Goal: Information Seeking & Learning: Find specific fact

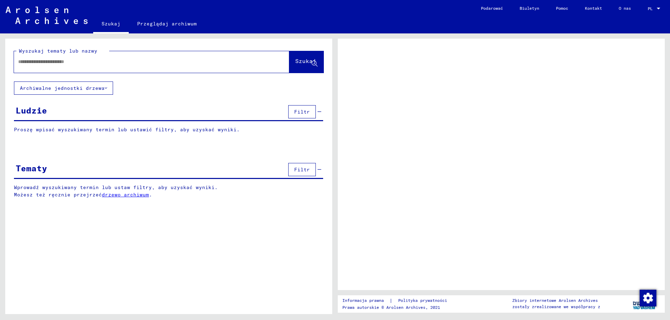
click at [611, 86] on div at bounding box center [501, 165] width 327 height 252
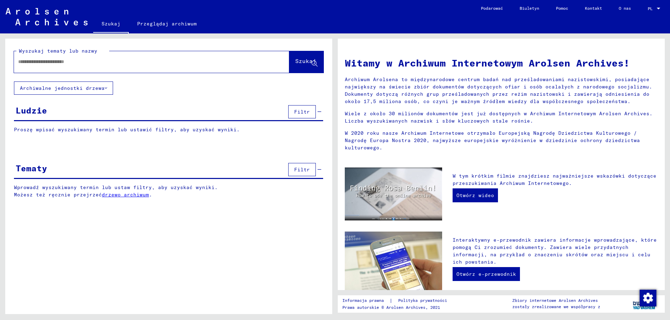
click at [65, 112] on div "Ludzie Filtr" at bounding box center [168, 113] width 309 height 18
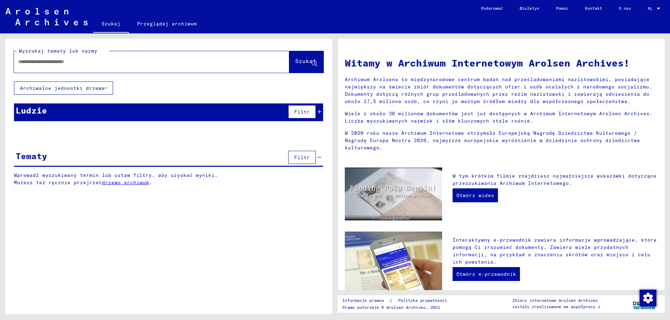
click at [68, 65] on input "text" at bounding box center [143, 61] width 250 height 7
click at [105, 89] on icon at bounding box center [106, 88] width 2 height 5
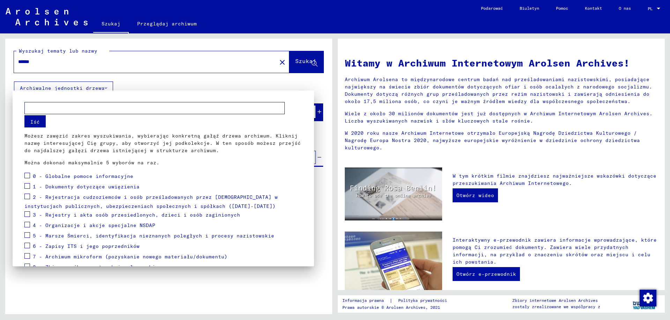
click at [296, 63] on div at bounding box center [335, 160] width 670 height 320
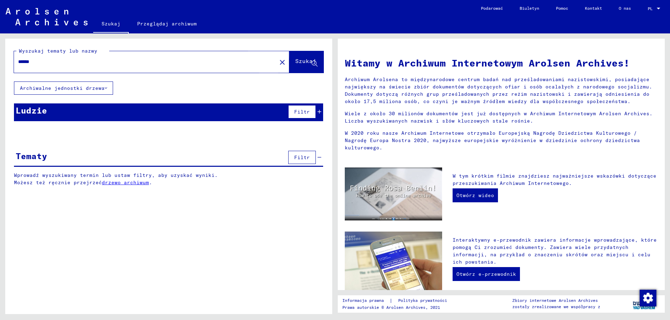
click at [298, 61] on font "Szukaj" at bounding box center [305, 61] width 21 height 7
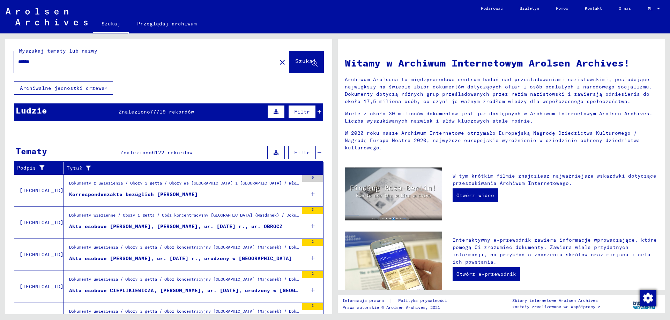
scroll to position [41, 0]
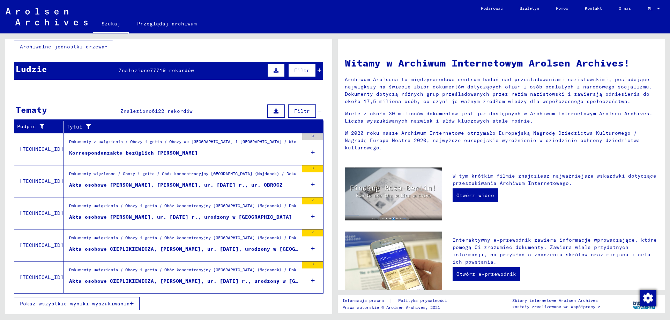
click at [52, 307] on font "Pokaż wszystkie wyniki wyszukiwania" at bounding box center [75, 304] width 110 height 6
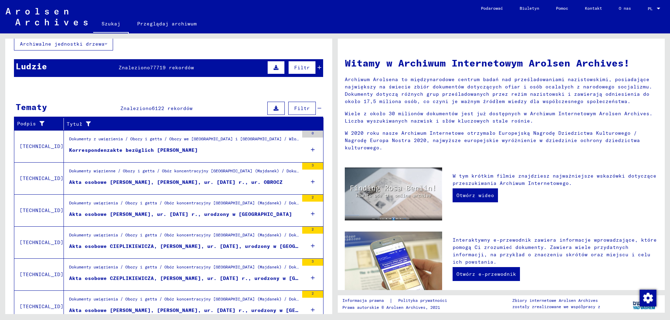
scroll to position [0, 0]
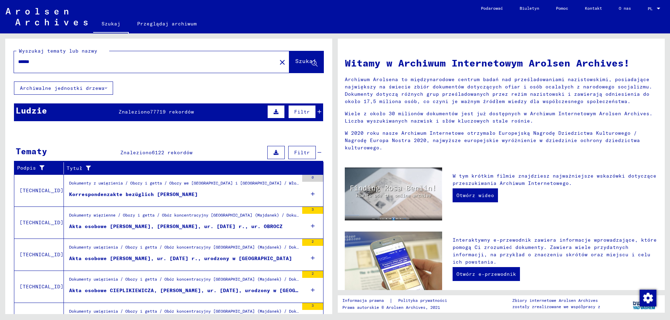
click at [69, 65] on input "******" at bounding box center [143, 61] width 250 height 7
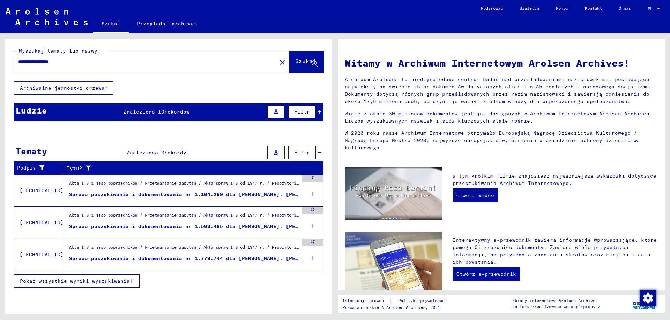
click at [151, 194] on font "Sprawa poszukiwania i dokumentowania nr 1.104.299 dla [PERSON_NAME], [PERSON_NA…" at bounding box center [232, 194] width 326 height 6
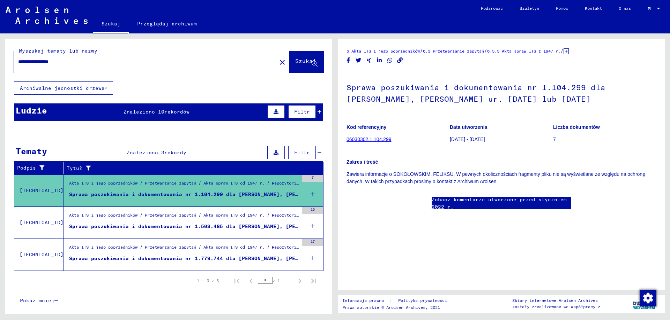
click at [234, 227] on font "Sprawa poszukiwania i dokumentowania nr 1.508.485 dla [PERSON_NAME], [PERSON_NA…" at bounding box center [212, 227] width 286 height 6
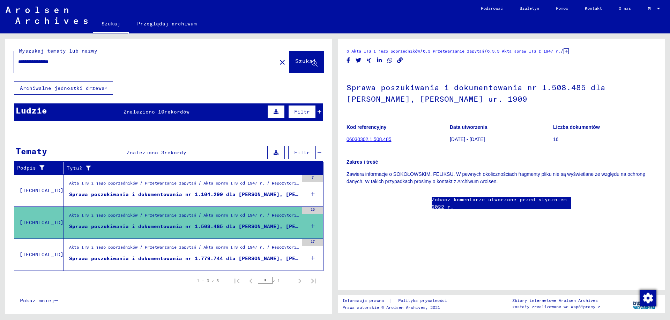
click at [183, 259] on font "Sprawa poszukiwania i dokumentowania nr 1.779.744 dla [PERSON_NAME], [PERSON_NA…" at bounding box center [215, 259] width 292 height 6
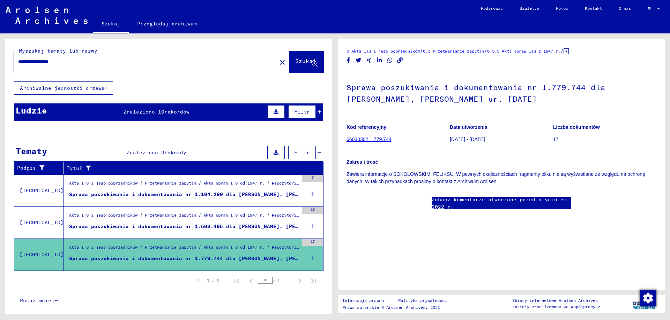
click at [160, 192] on font "Sprawa poszukiwania i dokumentowania nr 1.104.299 dla [PERSON_NAME], [PERSON_NA…" at bounding box center [232, 194] width 326 height 6
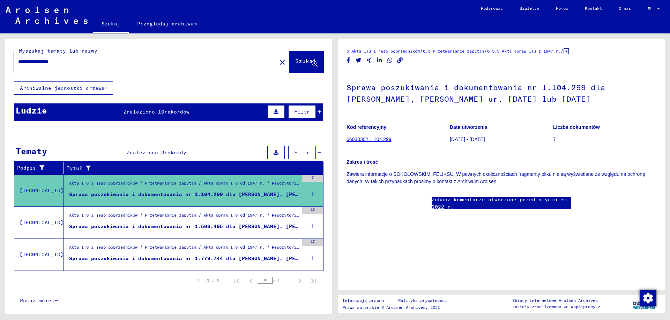
click at [39, 62] on input "**********" at bounding box center [145, 61] width 254 height 7
click at [37, 60] on input "**********" at bounding box center [145, 61] width 254 height 7
click at [295, 61] on font "Szukaj" at bounding box center [305, 61] width 21 height 7
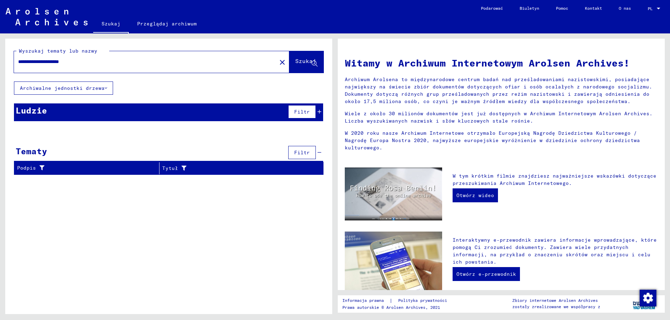
click at [118, 63] on input "**********" at bounding box center [143, 61] width 250 height 7
type input "*"
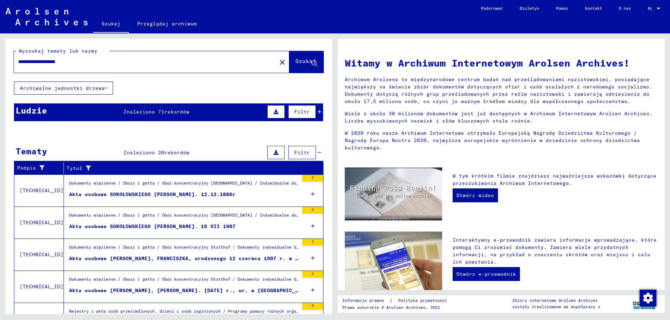
click at [133, 184] on font "Dokumenty więzienne / Obozy i getta / Obóz koncentracyjny [GEOGRAPHIC_DATA] / I…" at bounding box center [374, 183] width 610 height 5
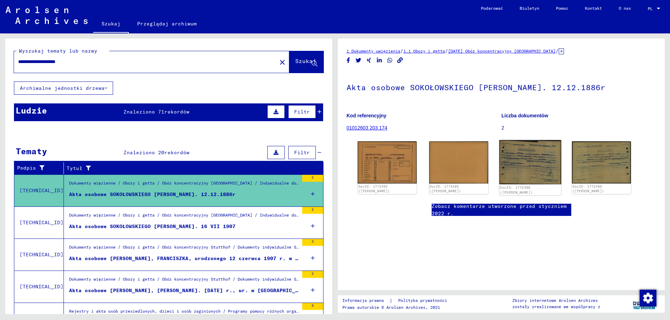
click at [522, 168] on img at bounding box center [530, 162] width 62 height 44
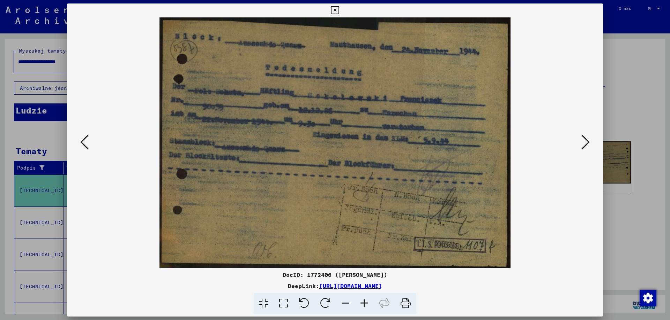
click at [584, 144] on icon at bounding box center [585, 142] width 8 height 17
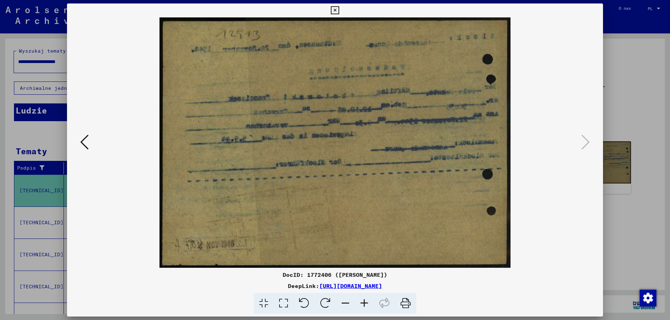
click at [337, 9] on icon at bounding box center [335, 10] width 8 height 8
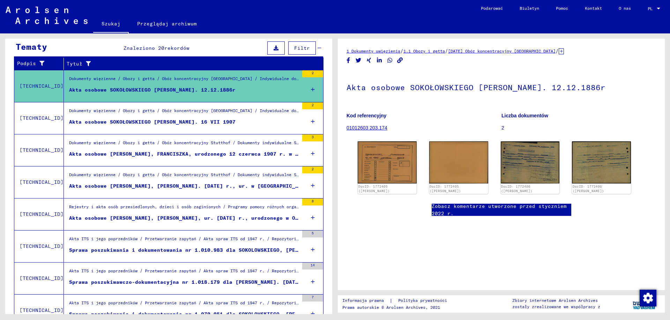
scroll to position [139, 0]
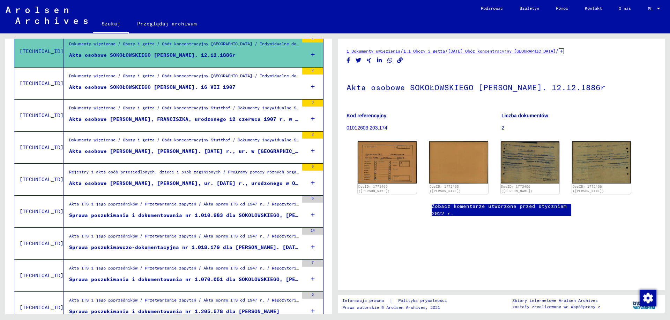
click at [230, 214] on font "Sprawa poszukiwania i dokumentowania nr 1.010.983 dla SOKOLOWSKIEGO, [PERSON_NA…" at bounding box center [210, 215] width 282 height 6
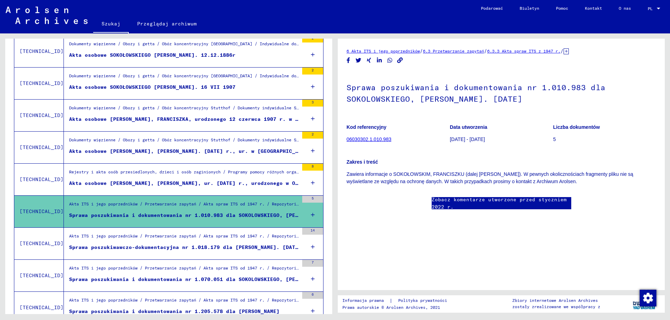
click at [201, 246] on font "Sprawa poszukiwawczo-dokumentacyjna nr 1.018.179 dla [PERSON_NAME]. [DATE]" at bounding box center [185, 247] width 232 height 6
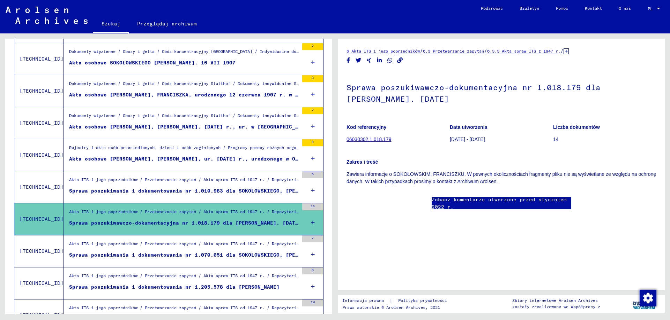
scroll to position [174, 0]
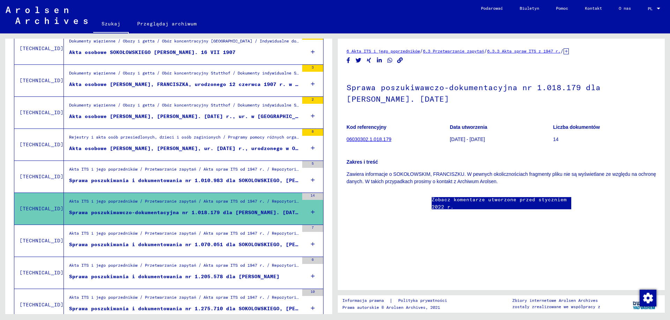
click at [201, 246] on font "Sprawa poszukiwania i dokumentowania nr 1.070.051 dla SOKOLOWSKIEGO, [PERSON_NA…" at bounding box center [210, 245] width 282 height 6
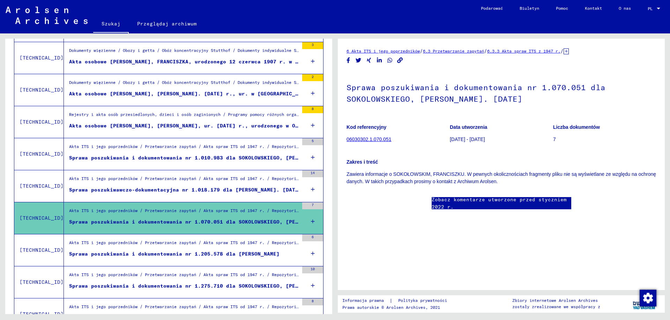
scroll to position [209, 0]
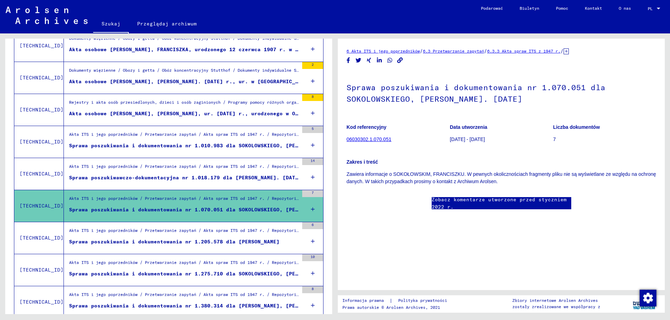
click at [203, 242] on font "Sprawa poszukiwania i dokumentowania nr 1.205.578 dla [PERSON_NAME]" at bounding box center [174, 242] width 210 height 6
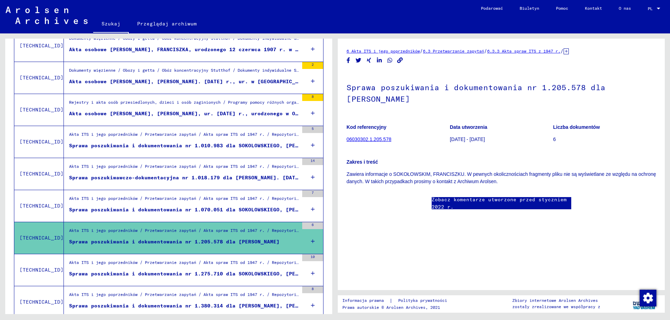
click at [187, 276] on font "Sprawa poszukiwania i dokumentowania nr 1.275.710 dla SOKOLOWSKIEGO, [PERSON_NA…" at bounding box center [207, 274] width 276 height 6
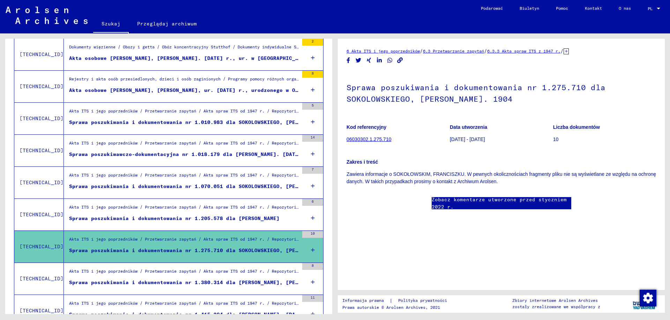
scroll to position [244, 0]
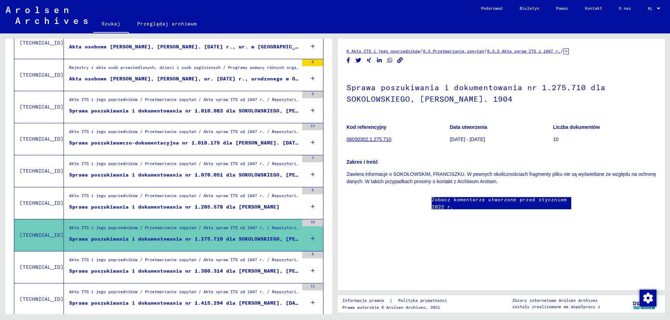
click at [189, 270] on font "Sprawa poszukiwania i dokumentowania nr 1.380.314 dla [PERSON_NAME], [PERSON_NA…" at bounding box center [215, 271] width 292 height 6
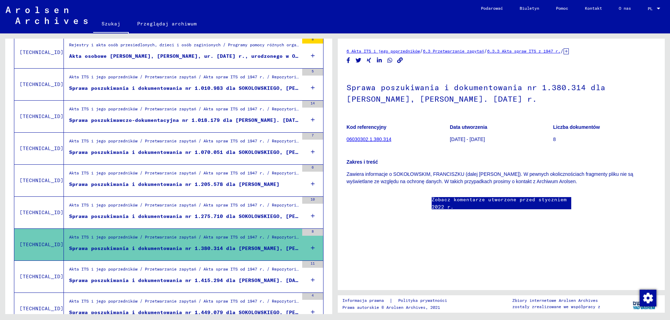
scroll to position [279, 0]
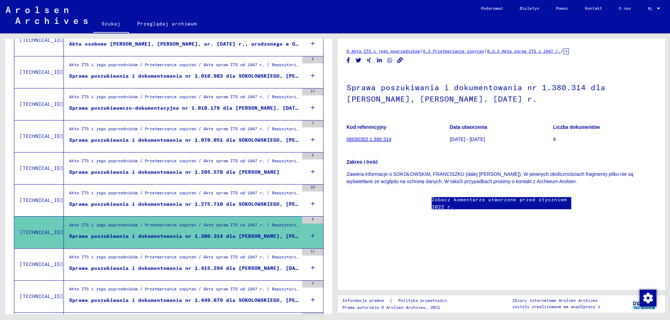
click at [189, 270] on font "Sprawa poszukiwania i dokumentowania nr 1.415.294 dla [PERSON_NAME]. [DATE]" at bounding box center [186, 268] width 235 height 6
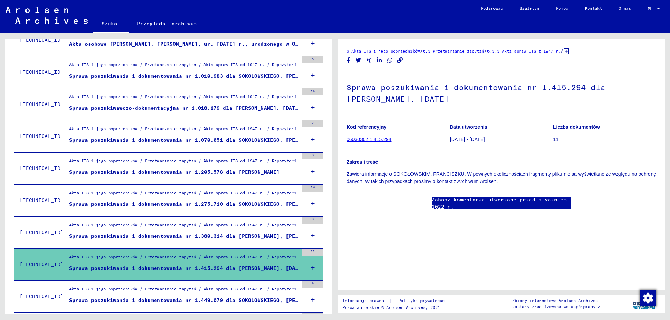
scroll to position [314, 0]
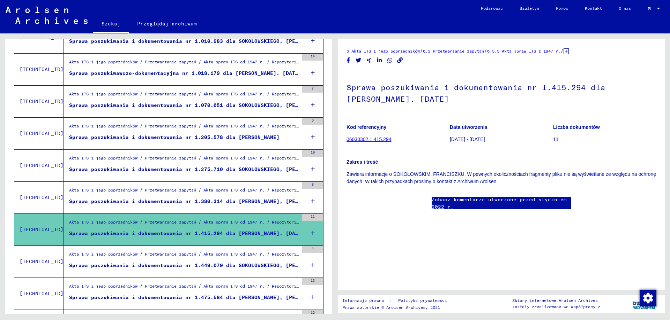
click at [190, 269] on div "Sprawa poszukiwania i dokumentowania nr 1.449.079 dla SOKOLOWSKIEGO, [PERSON_NA…" at bounding box center [183, 265] width 229 height 7
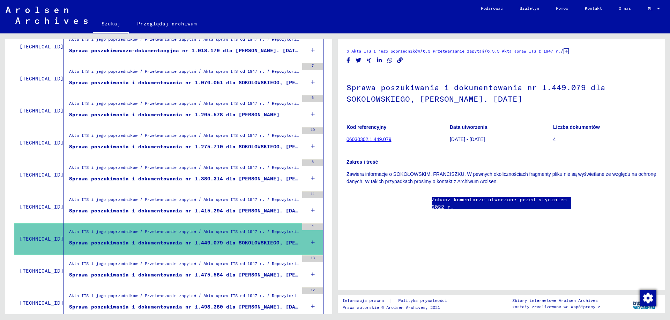
scroll to position [349, 0]
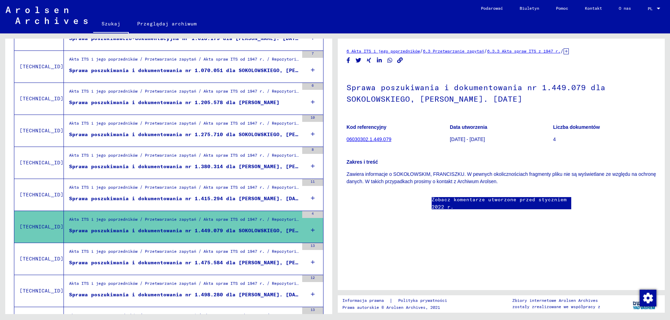
click at [191, 267] on figure "Sprawa poszukiwania i dokumentowania nr 1.475.584 dla [PERSON_NAME], [PERSON_NA…" at bounding box center [183, 264] width 229 height 10
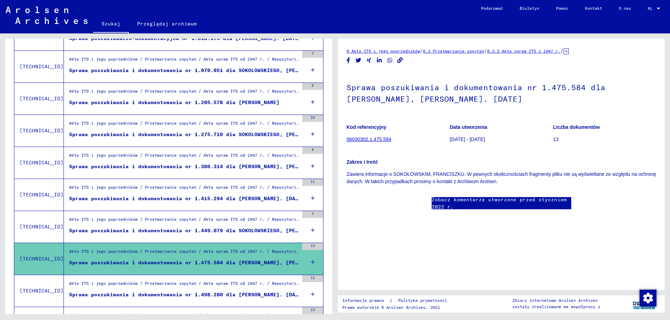
scroll to position [384, 0]
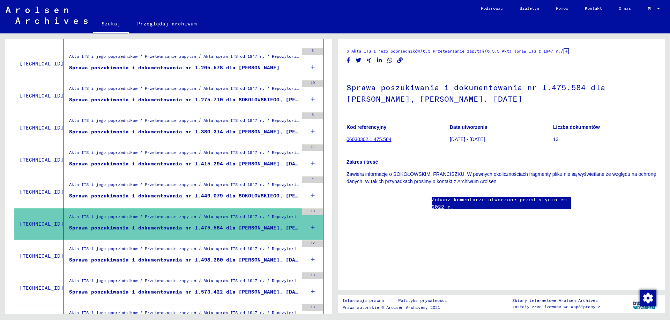
click at [192, 265] on figure "Sprawa poszukiwania i dokumentowania nr 1.498.280 dla [PERSON_NAME]. [DATE]" at bounding box center [183, 262] width 229 height 10
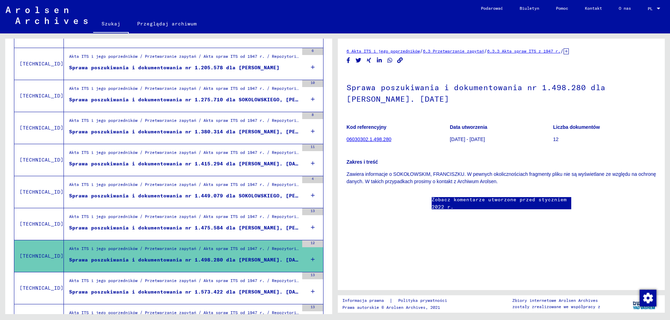
click at [175, 290] on font "Sprawa poszukiwania i dokumentowania nr 1.573.422 dla [PERSON_NAME]. [DATE]" at bounding box center [186, 292] width 235 height 6
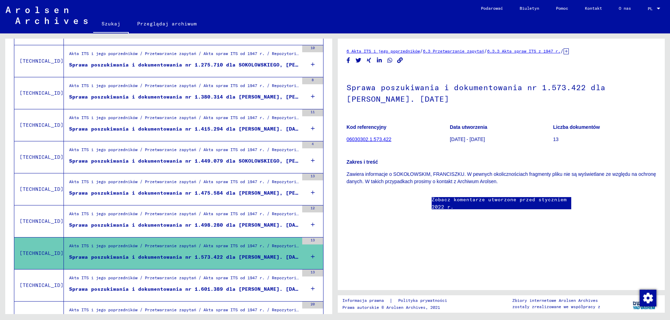
click at [177, 284] on div "Akta ITS i jego poprzedników / Przetwarzanie zapytań / Akta spraw ITS od 1947 r…" at bounding box center [183, 280] width 229 height 10
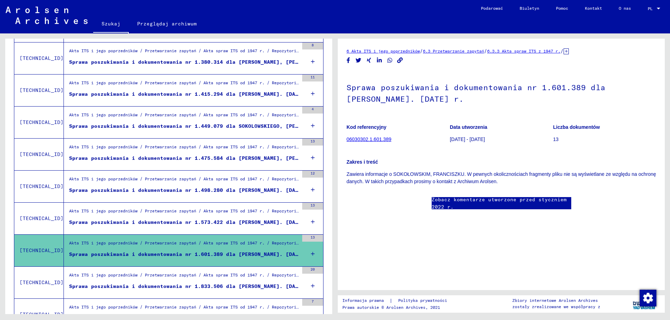
click at [177, 284] on font "Sprawa poszukiwania i dokumentowania nr 1.833.506 dla [PERSON_NAME]. [DATE]" at bounding box center [186, 286] width 235 height 6
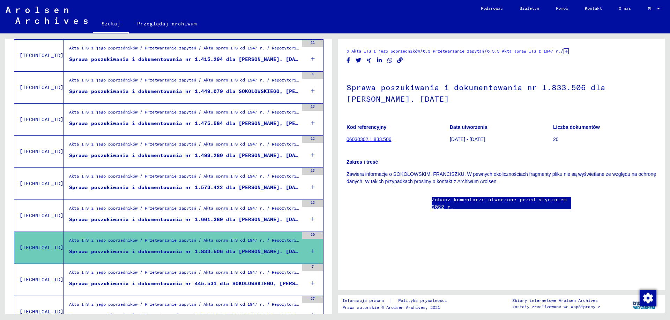
click at [177, 284] on font "Sprawa poszukiwania i dokumentowania nr 445.531 dla SOKOLOWSKIEGO, [PERSON_NAME…" at bounding box center [212, 284] width 286 height 6
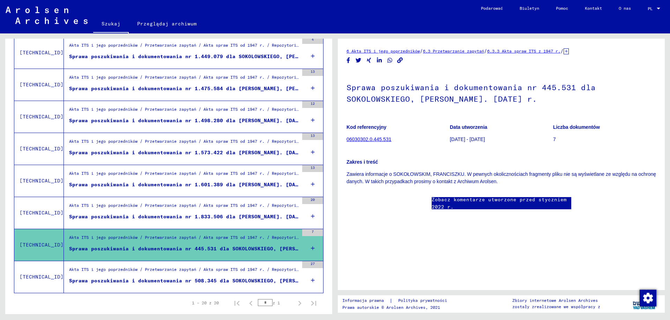
click at [178, 282] on font "Sprawa poszukiwania i dokumentowania nr 508.345 dla SOKOLOWSKIEGO, [PERSON_NAME…" at bounding box center [212, 281] width 286 height 6
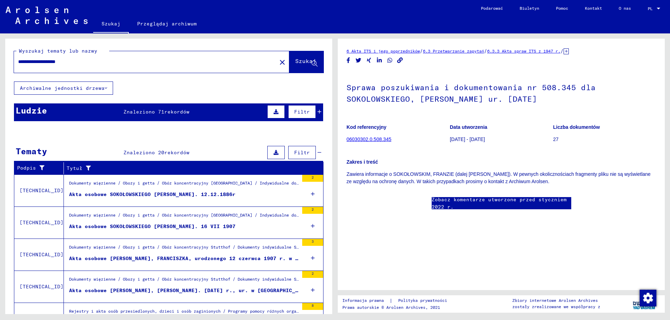
click at [92, 63] on input "**********" at bounding box center [145, 61] width 254 height 7
click at [48, 62] on input "**********" at bounding box center [145, 61] width 254 height 7
click at [295, 59] on font "Szukaj" at bounding box center [305, 61] width 21 height 7
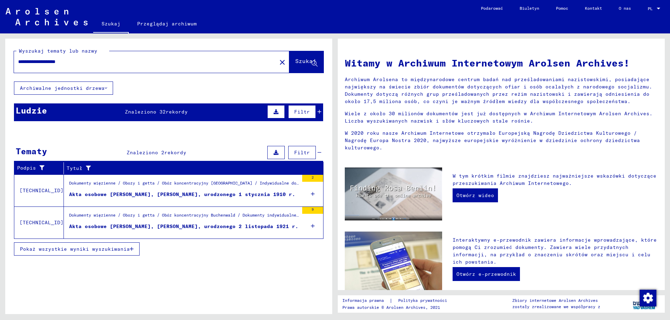
click at [144, 225] on font "Akta osobowe [PERSON_NAME], [PERSON_NAME], urodzonego 2 listopada 1921 r." at bounding box center [183, 227] width 229 height 6
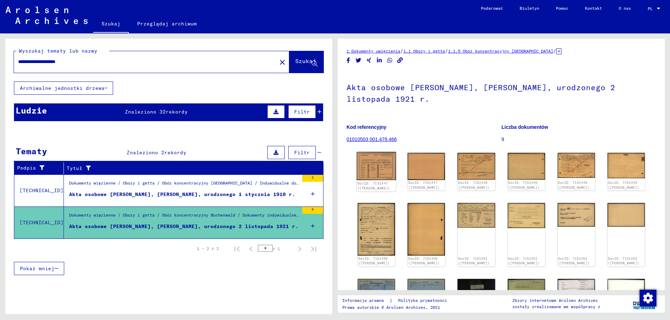
click at [377, 165] on img at bounding box center [375, 166] width 39 height 28
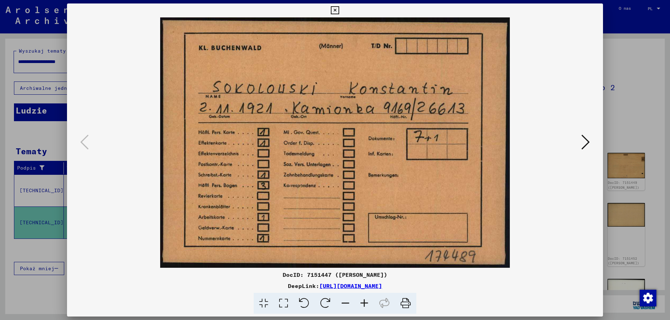
click at [587, 140] on icon at bounding box center [585, 142] width 8 height 17
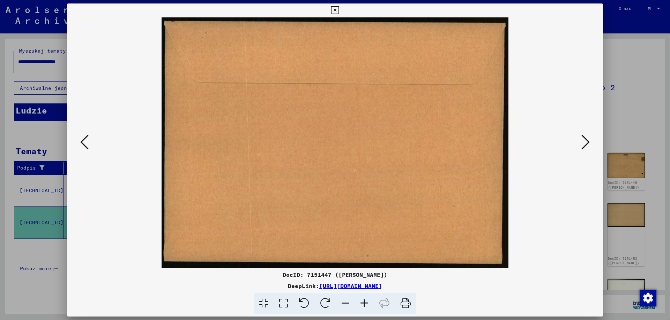
click at [587, 140] on icon at bounding box center [585, 142] width 8 height 17
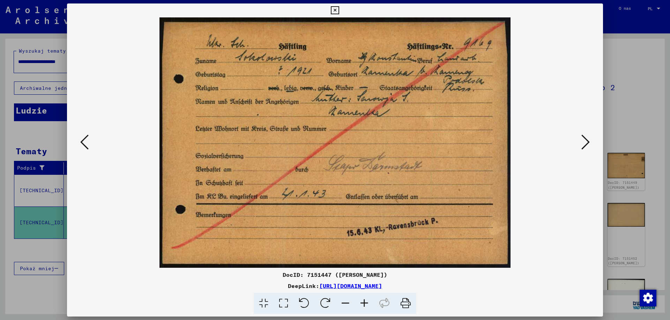
click at [587, 140] on icon at bounding box center [585, 142] width 8 height 17
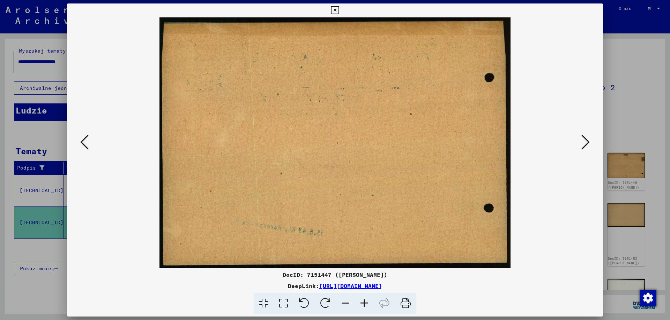
click at [587, 140] on icon at bounding box center [585, 142] width 8 height 17
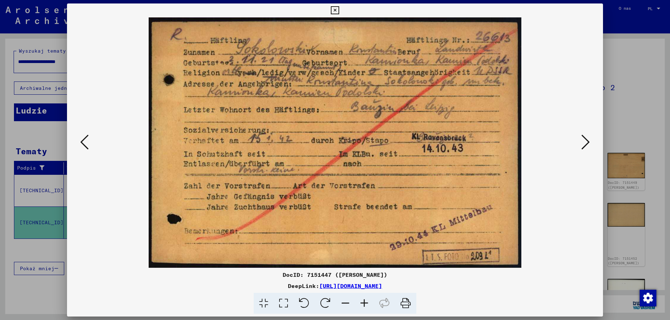
click at [587, 140] on icon at bounding box center [585, 142] width 8 height 17
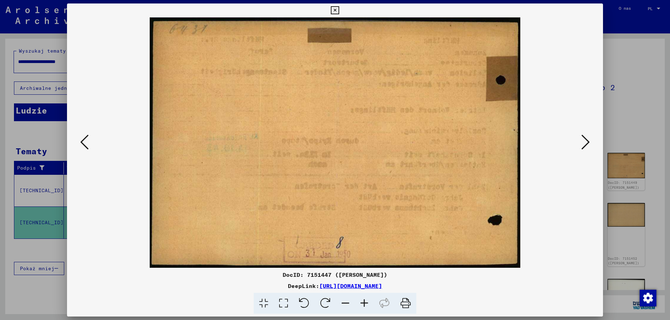
click at [587, 140] on icon at bounding box center [585, 142] width 8 height 17
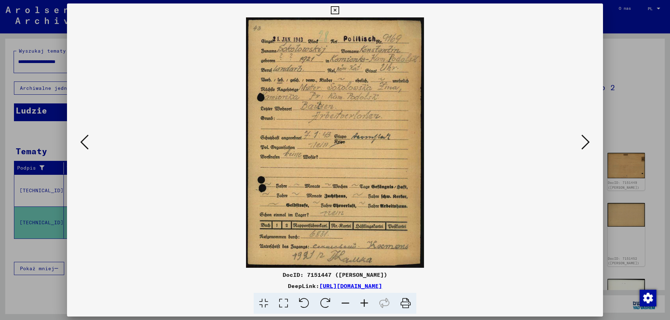
click at [587, 140] on icon at bounding box center [585, 142] width 8 height 17
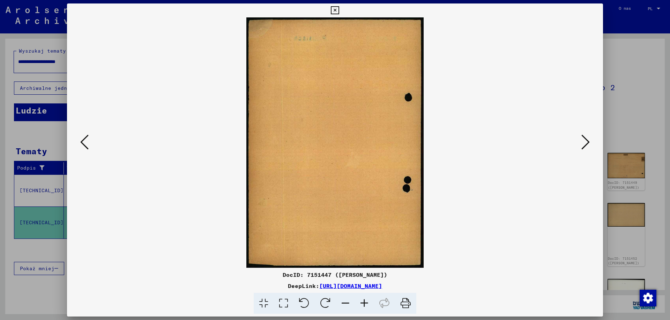
click at [587, 140] on icon at bounding box center [585, 142] width 8 height 17
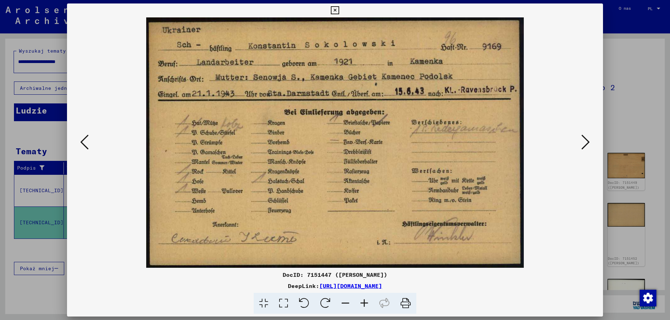
click at [587, 140] on icon at bounding box center [585, 142] width 8 height 17
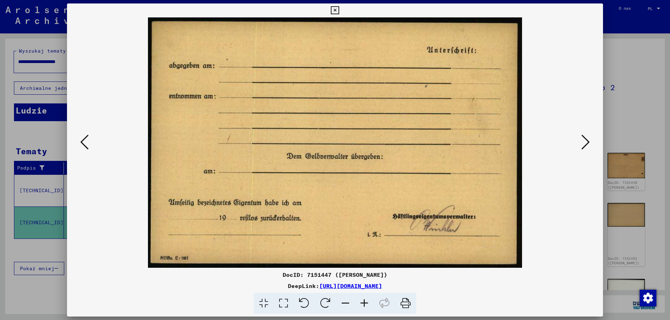
click at [587, 140] on icon at bounding box center [585, 142] width 8 height 17
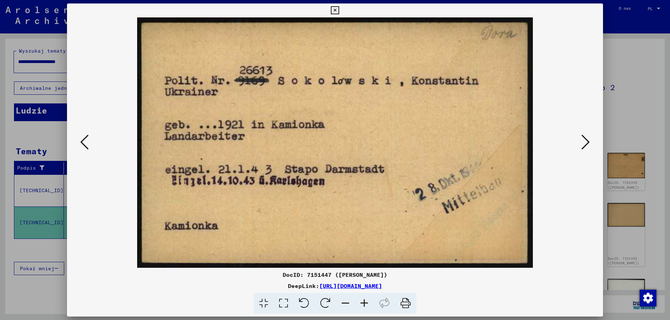
click at [587, 140] on icon at bounding box center [585, 142] width 8 height 17
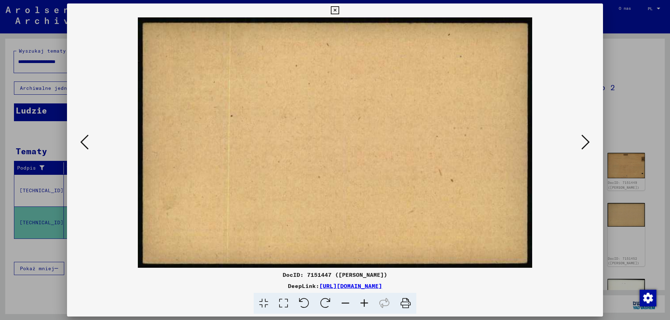
click at [587, 140] on icon at bounding box center [585, 142] width 8 height 17
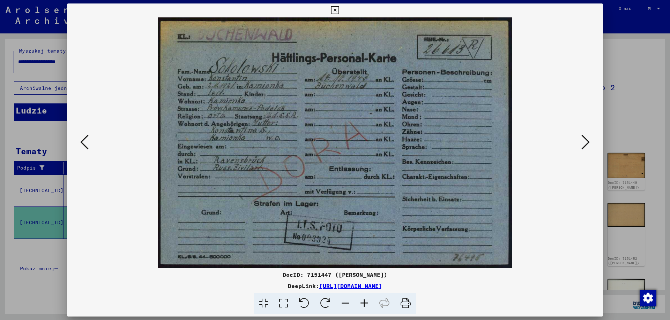
click at [587, 140] on icon at bounding box center [585, 142] width 8 height 17
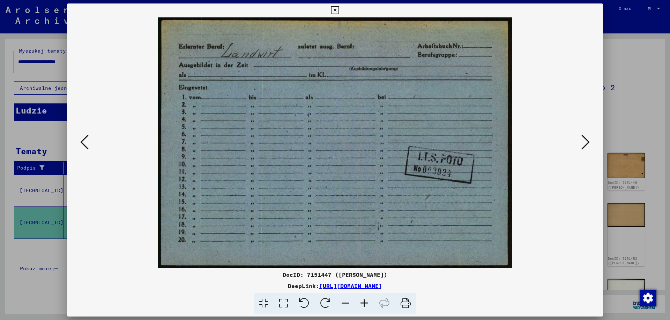
click at [587, 140] on icon at bounding box center [585, 142] width 8 height 17
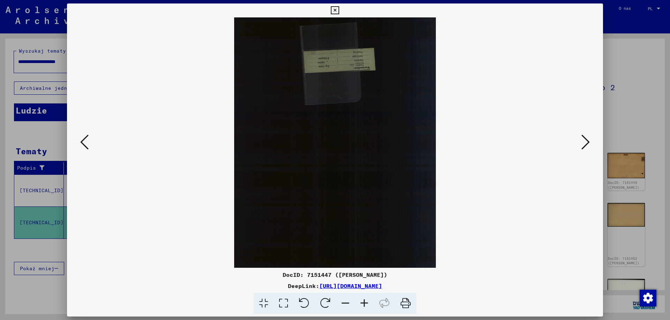
click at [587, 140] on icon at bounding box center [585, 142] width 8 height 17
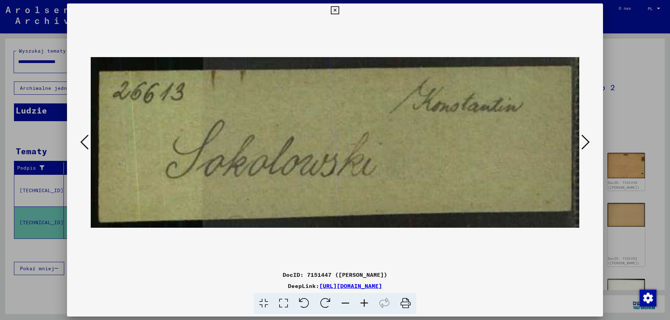
click at [587, 140] on icon at bounding box center [585, 142] width 8 height 17
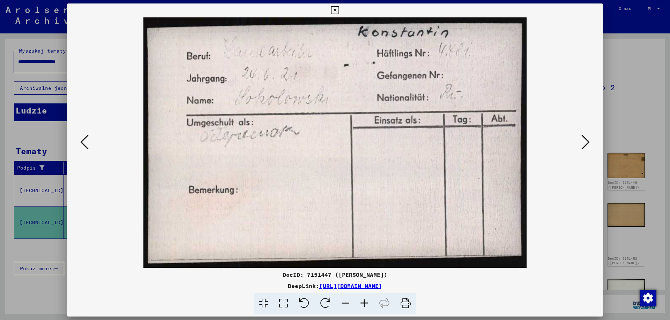
click at [587, 140] on icon at bounding box center [585, 142] width 8 height 17
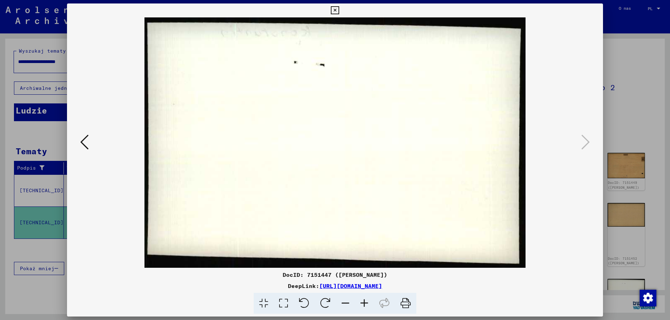
click at [333, 10] on icon at bounding box center [335, 10] width 8 height 8
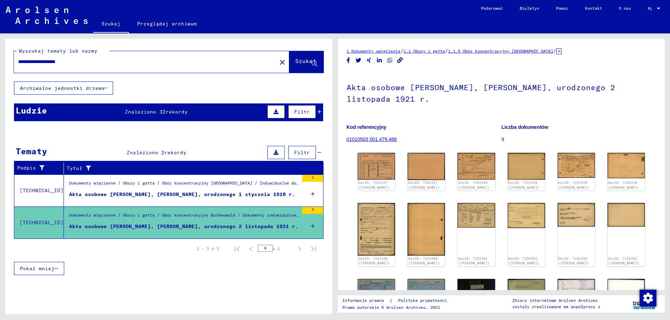
click at [123, 194] on font "Akta osobowe [PERSON_NAME], [PERSON_NAME], urodzonego 1 stycznia 1910 r." at bounding box center [182, 194] width 226 height 6
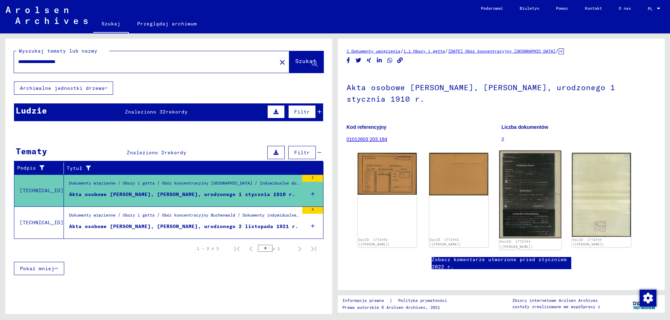
click at [524, 197] on img at bounding box center [530, 195] width 62 height 88
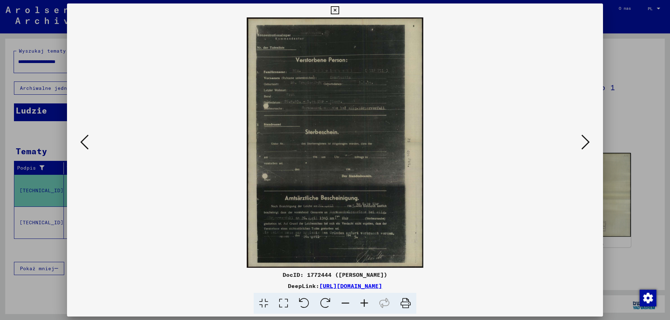
click at [324, 177] on img at bounding box center [335, 142] width 488 height 251
click at [363, 302] on icon at bounding box center [364, 303] width 19 height 21
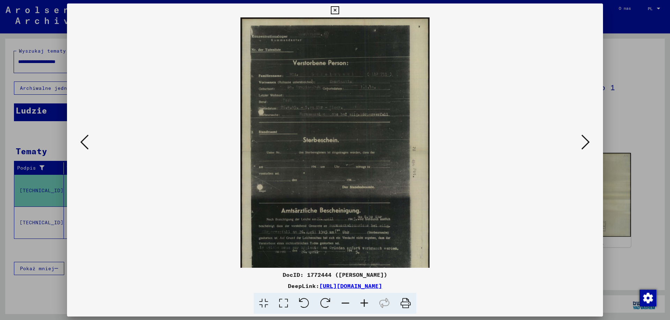
click at [363, 302] on icon at bounding box center [364, 303] width 19 height 21
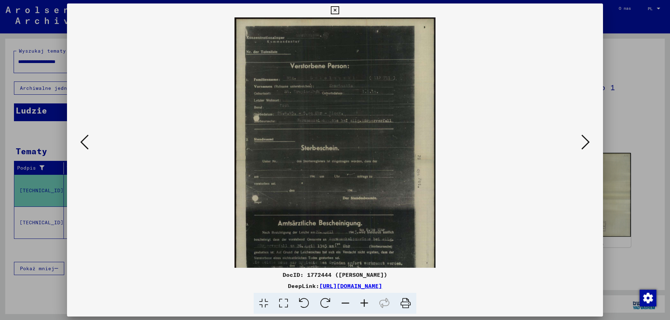
click at [363, 302] on icon at bounding box center [364, 303] width 19 height 21
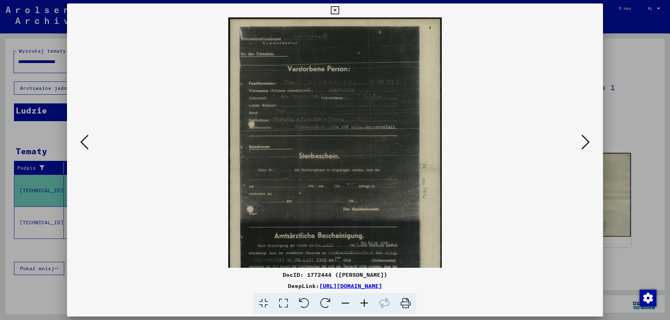
click at [363, 302] on icon at bounding box center [364, 303] width 19 height 21
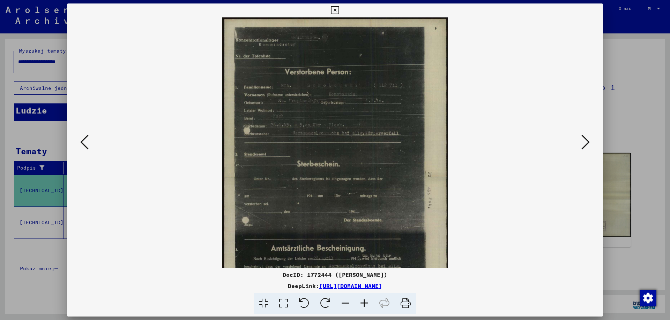
click at [363, 302] on icon at bounding box center [364, 303] width 19 height 21
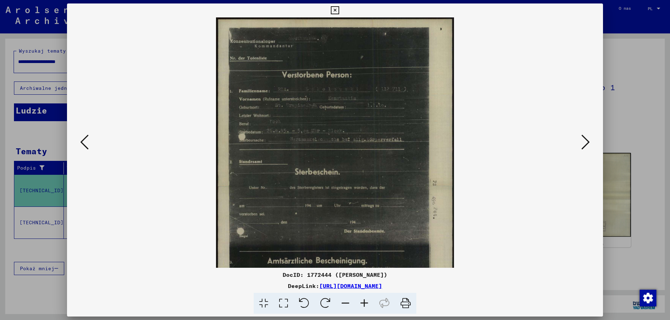
click at [363, 302] on icon at bounding box center [364, 303] width 19 height 21
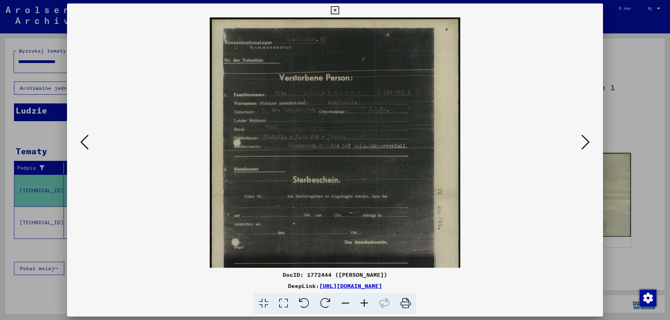
click at [363, 302] on icon at bounding box center [364, 303] width 19 height 21
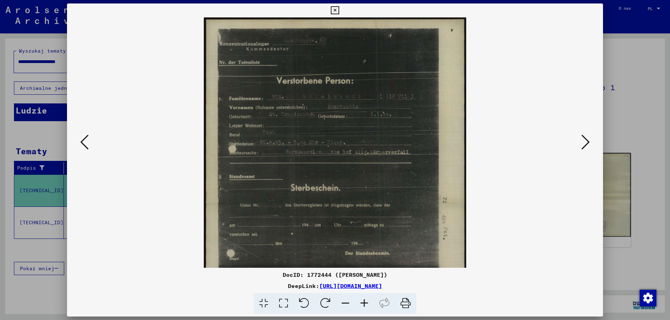
click at [363, 302] on icon at bounding box center [364, 303] width 19 height 21
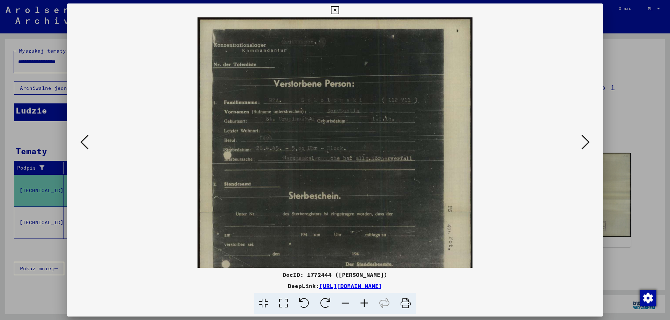
click at [363, 302] on icon at bounding box center [364, 303] width 19 height 21
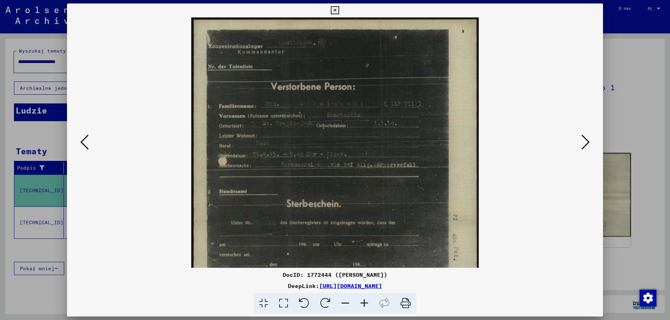
click at [363, 302] on icon at bounding box center [364, 303] width 19 height 21
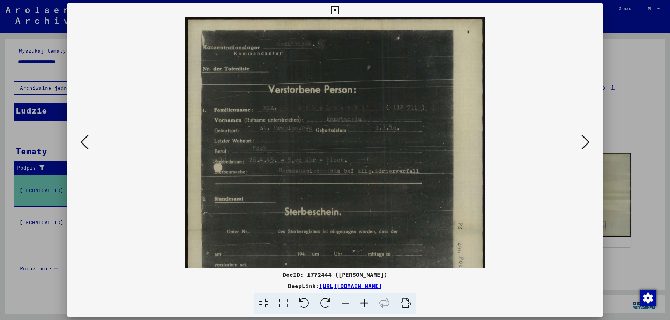
click at [363, 302] on icon at bounding box center [364, 303] width 19 height 21
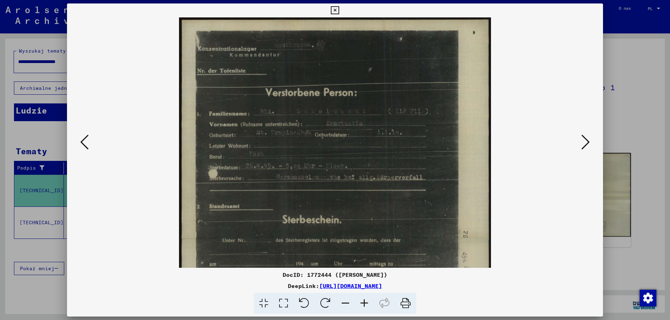
click at [332, 9] on icon at bounding box center [335, 10] width 8 height 8
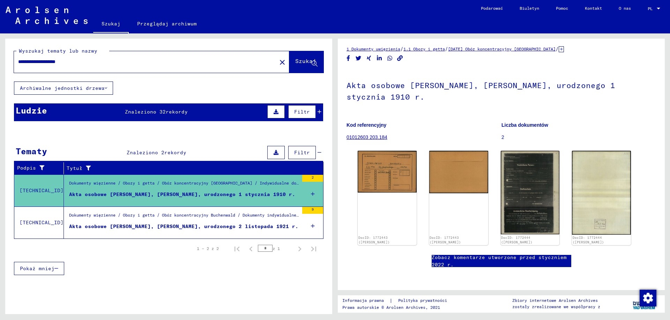
scroll to position [222, 0]
click at [107, 58] on input "**********" at bounding box center [145, 61] width 254 height 7
click at [49, 62] on input "**********" at bounding box center [145, 61] width 254 height 7
click at [90, 62] on input "**********" at bounding box center [145, 61] width 254 height 7
type input "*"
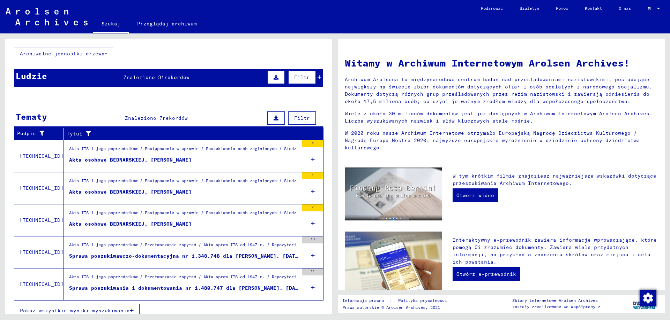
scroll to position [35, 0]
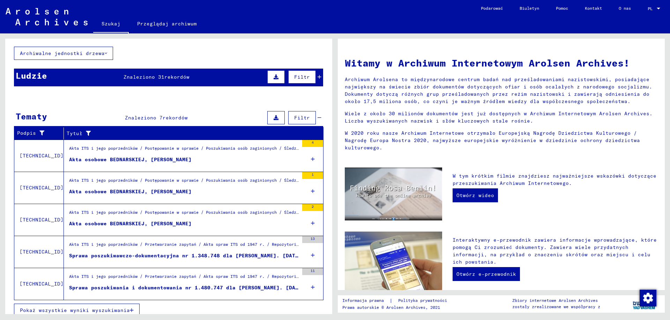
click at [124, 158] on font "Akta osobowe BEDNARSKIEJ, [PERSON_NAME]" at bounding box center [130, 160] width 122 height 6
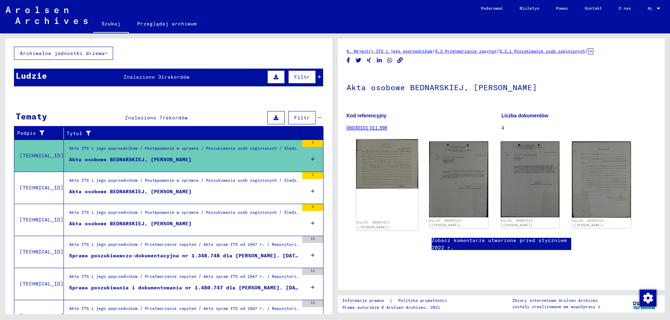
click at [376, 174] on img at bounding box center [387, 164] width 62 height 50
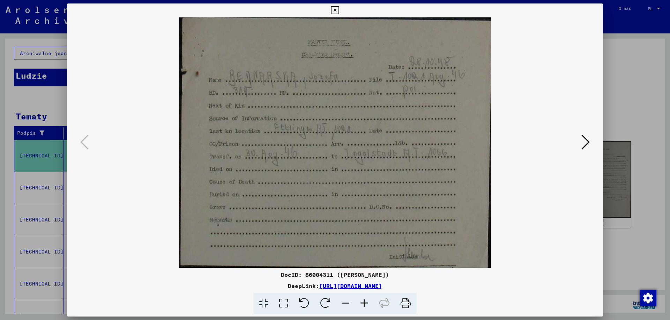
click at [588, 141] on icon at bounding box center [585, 142] width 8 height 17
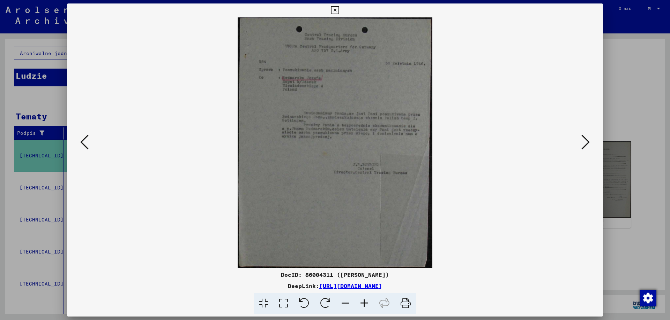
click at [365, 304] on icon at bounding box center [364, 303] width 19 height 21
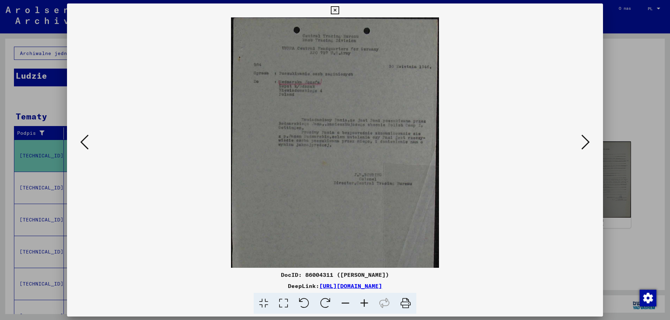
click at [365, 304] on icon at bounding box center [364, 303] width 19 height 21
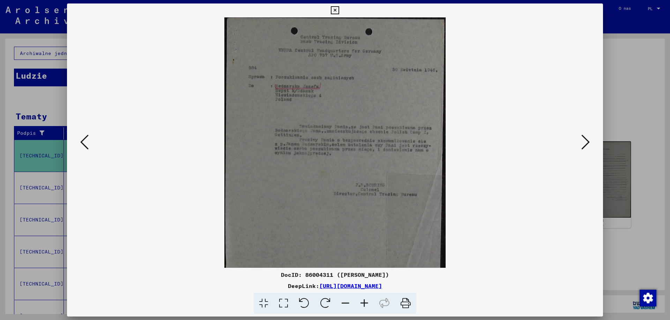
click at [365, 304] on icon at bounding box center [364, 303] width 19 height 21
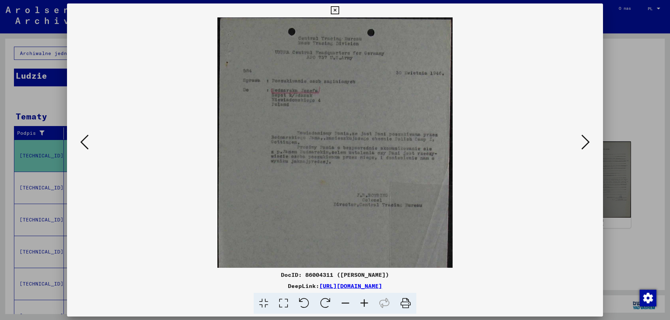
click at [365, 304] on icon at bounding box center [364, 303] width 19 height 21
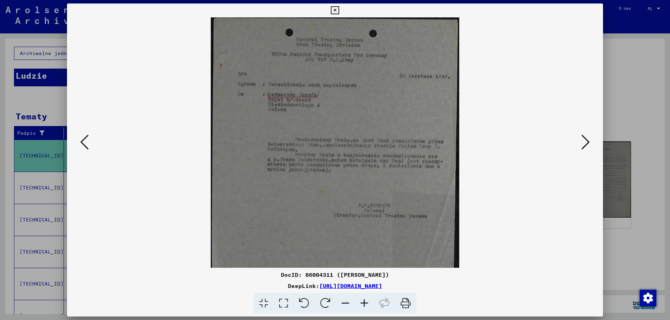
click at [365, 304] on icon at bounding box center [364, 303] width 19 height 21
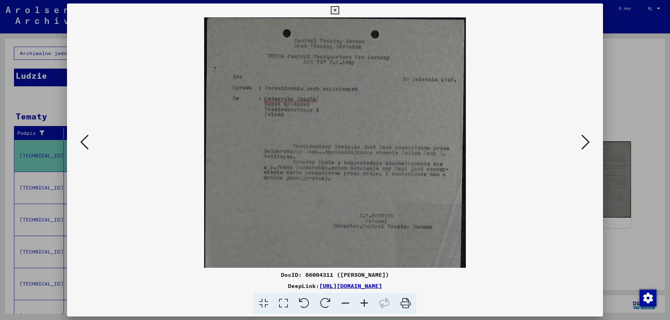
click at [365, 304] on icon at bounding box center [364, 303] width 19 height 21
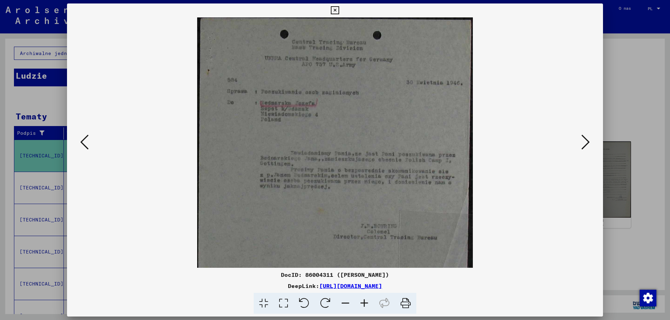
click at [365, 304] on icon at bounding box center [364, 303] width 19 height 21
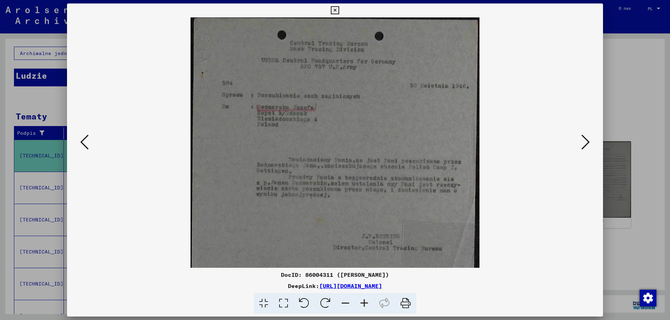
click at [365, 304] on icon at bounding box center [364, 303] width 19 height 21
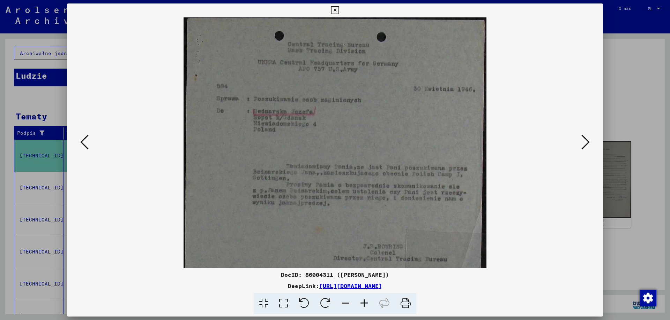
click at [587, 143] on icon at bounding box center [585, 142] width 8 height 17
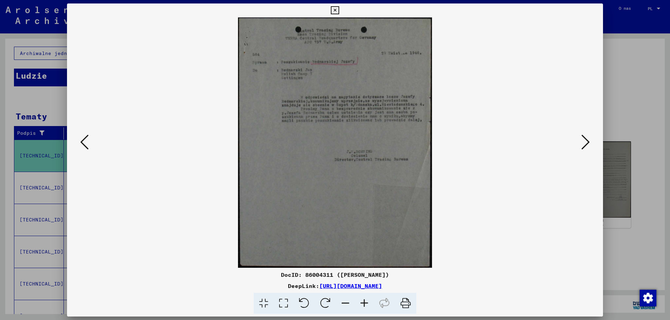
click at [362, 305] on icon at bounding box center [364, 303] width 19 height 21
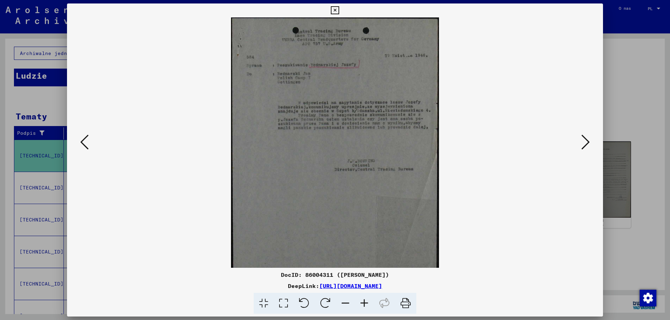
click at [362, 305] on icon at bounding box center [364, 303] width 19 height 21
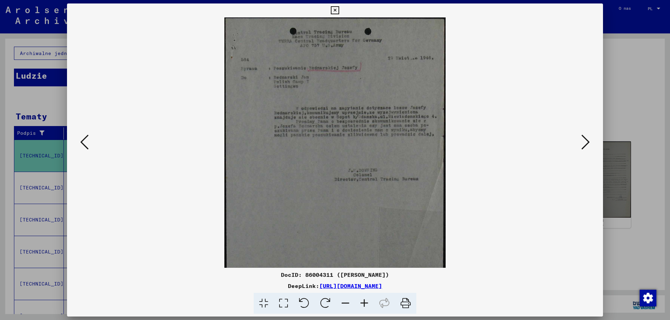
click at [362, 305] on icon at bounding box center [364, 303] width 19 height 21
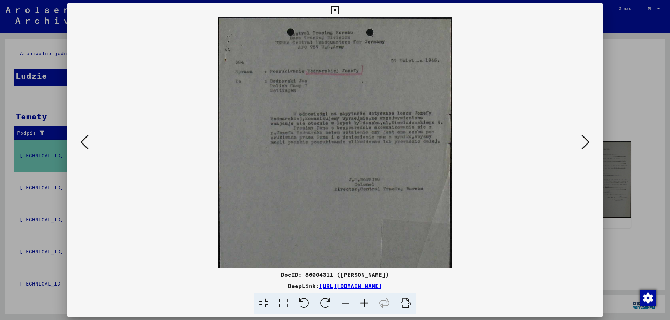
click at [362, 305] on icon at bounding box center [364, 303] width 19 height 21
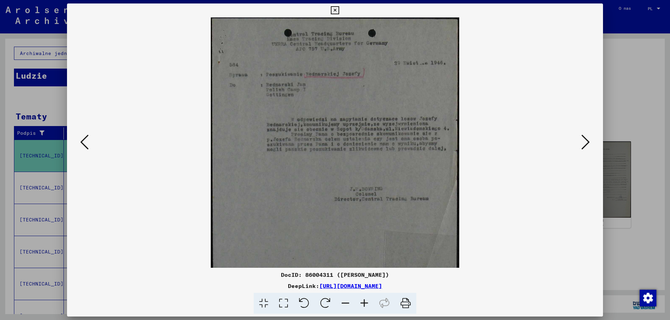
click at [362, 305] on icon at bounding box center [364, 303] width 19 height 21
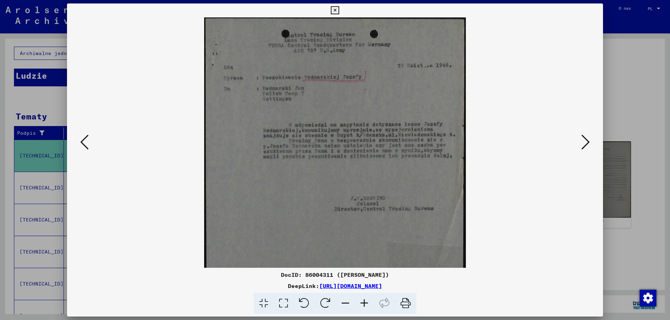
click at [588, 142] on icon at bounding box center [585, 142] width 8 height 17
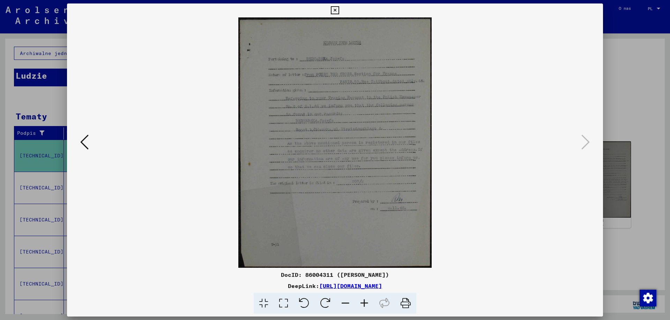
click at [365, 304] on icon at bounding box center [364, 303] width 19 height 21
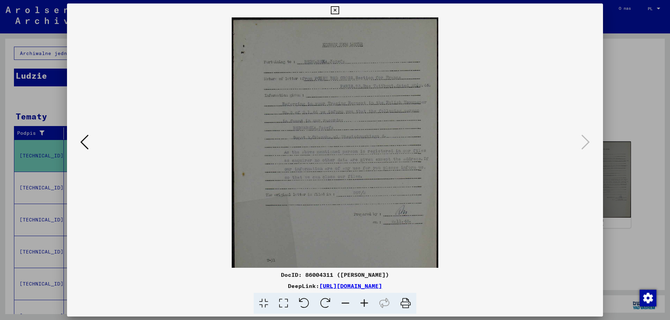
click at [365, 304] on icon at bounding box center [364, 303] width 19 height 21
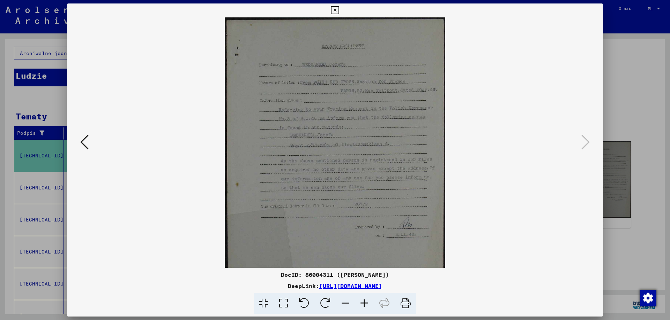
click at [365, 304] on icon at bounding box center [364, 303] width 19 height 21
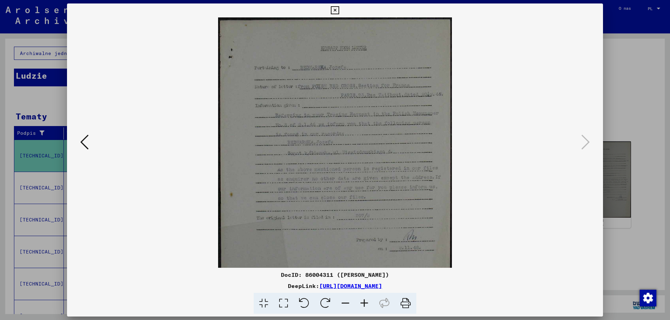
click at [365, 304] on icon at bounding box center [364, 303] width 19 height 21
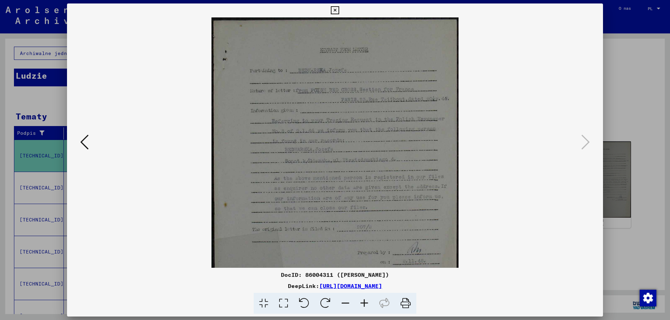
click at [365, 304] on icon at bounding box center [364, 303] width 19 height 21
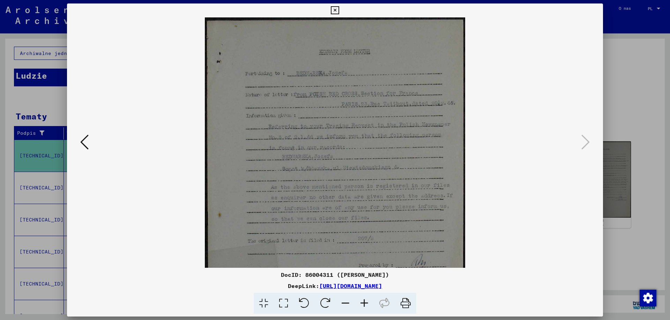
click at [334, 6] on button at bounding box center [334, 10] width 12 height 14
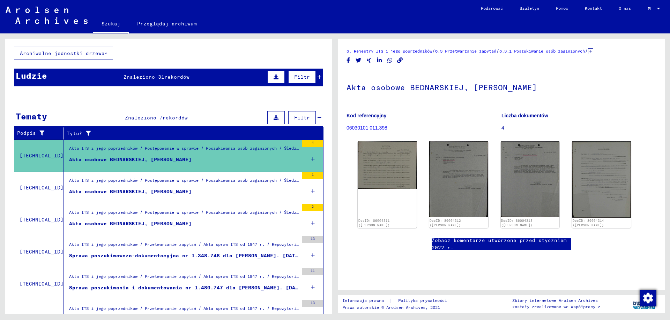
click at [120, 180] on font "Akta ITS i jego poprzedników / Postępowanie w sprawie / Poszukiwania osób zagin…" at bounding box center [247, 180] width 356 height 5
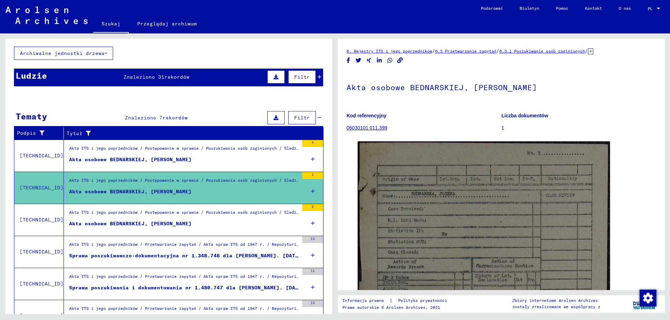
click at [119, 225] on font "Akta osobowe BEDNARSKIEJ, [PERSON_NAME]" at bounding box center [130, 224] width 122 height 6
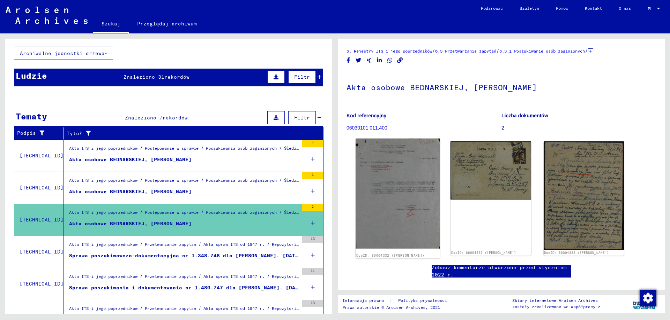
click at [388, 198] on img at bounding box center [397, 194] width 84 height 110
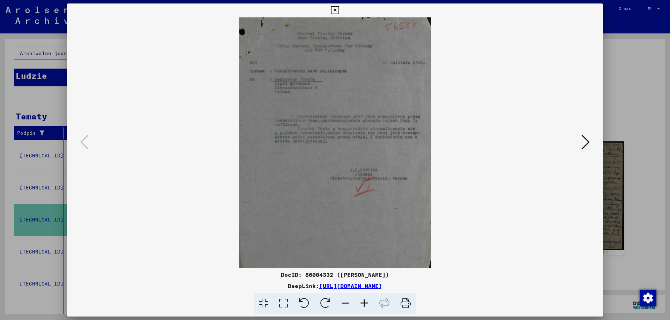
click at [585, 142] on icon at bounding box center [585, 142] width 8 height 17
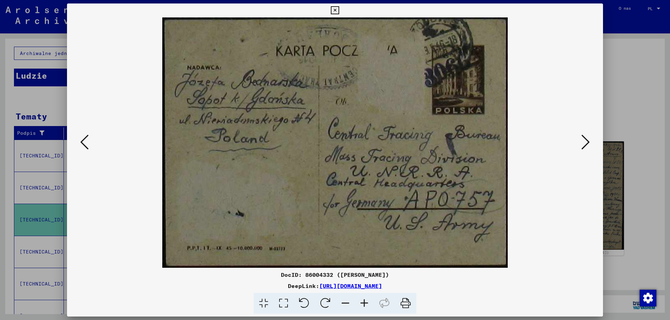
click at [585, 142] on icon at bounding box center [585, 142] width 8 height 17
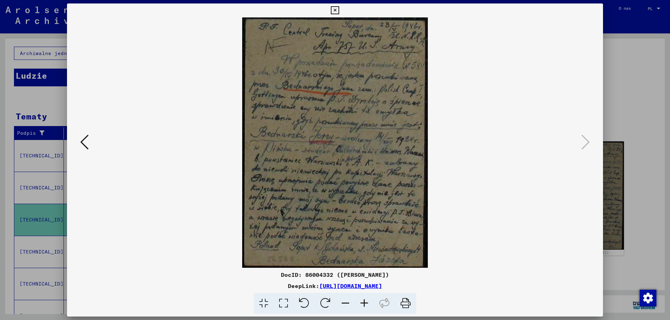
click at [334, 11] on icon at bounding box center [335, 10] width 8 height 8
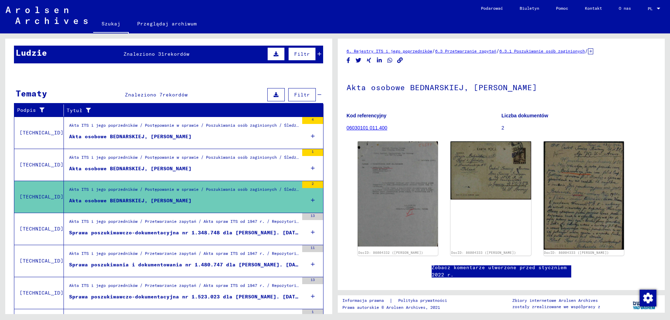
scroll to position [70, 0]
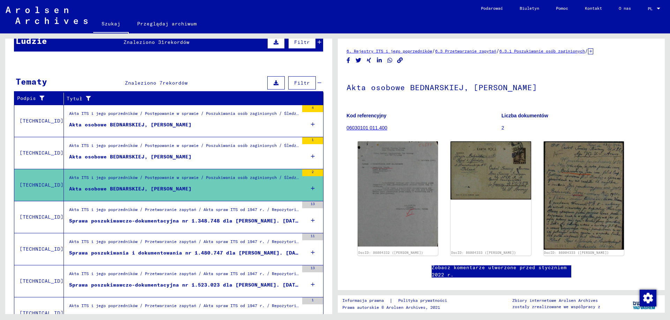
click at [210, 251] on font "Sprawa poszukiwania i dokumentowania nr 1.480.747 dla [PERSON_NAME]. [DATE]" at bounding box center [186, 253] width 235 height 6
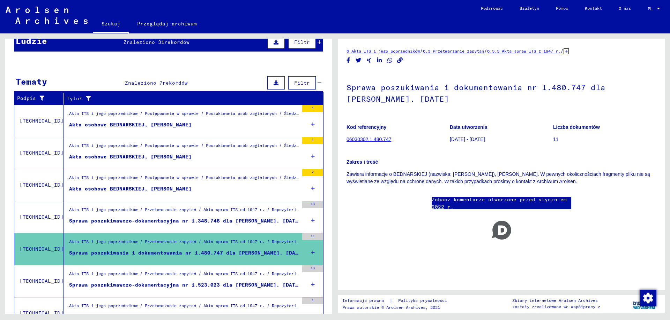
click at [190, 283] on font "Sprawa poszukiwawczo-dokumentacyjna nr 1.523.023 dla [PERSON_NAME]. [DATE]" at bounding box center [185, 285] width 232 height 6
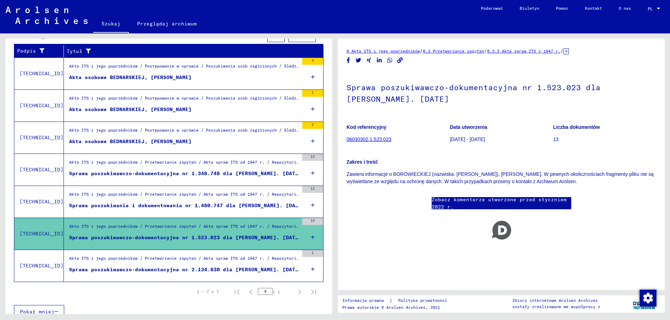
scroll to position [125, 0]
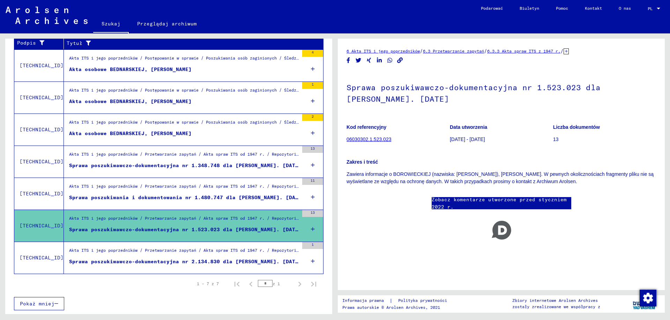
click at [193, 261] on font "Sprawa poszukiwawczo-dokumentacyjna nr 2.134.830 dla [PERSON_NAME]. [DATE]" at bounding box center [185, 262] width 232 height 6
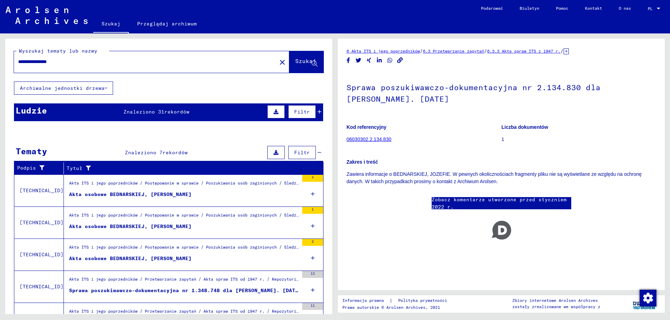
click at [76, 64] on input "**********" at bounding box center [145, 61] width 254 height 7
type input "*"
click at [65, 17] on img at bounding box center [47, 15] width 82 height 17
